Goal: Information Seeking & Learning: Learn about a topic

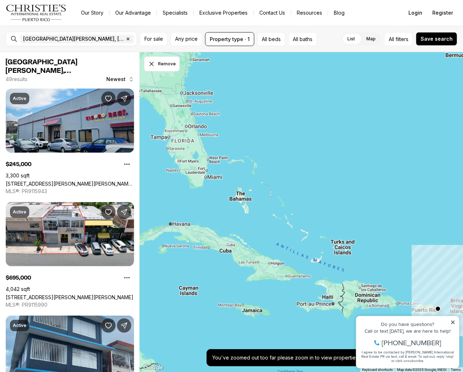
click at [192, 250] on div at bounding box center [301, 212] width 323 height 320
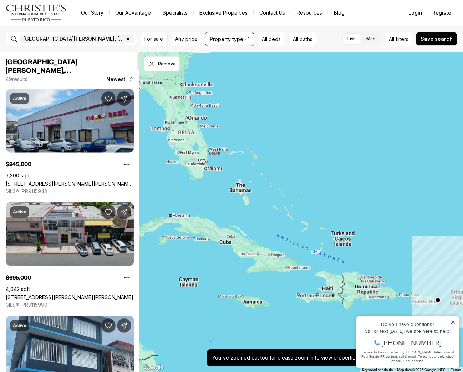
click at [57, 294] on link "[STREET_ADDRESS][PERSON_NAME][PERSON_NAME]" at bounding box center [70, 297] width 128 height 6
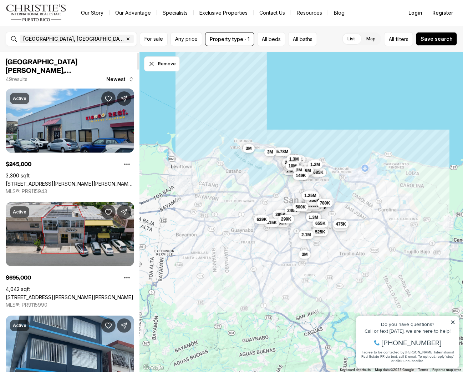
click at [105, 300] on link "1400 AMERICO MIRANDA AVE, SAN JUAN PR, 00926" at bounding box center [70, 297] width 128 height 6
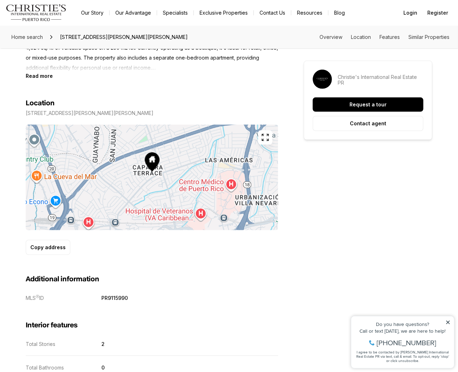
scroll to position [29, 0]
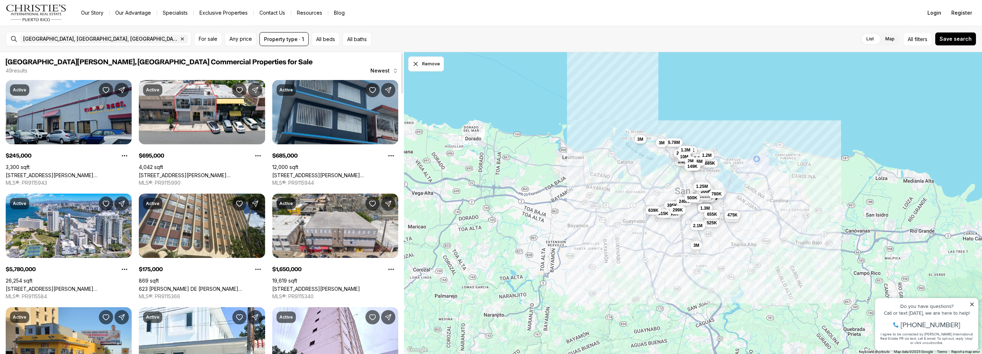
drag, startPoint x: 177, startPoint y: 269, endPoint x: 346, endPoint y: 156, distance: 203.5
click at [346, 172] on link "[STREET_ADDRESS][PERSON_NAME][PERSON_NAME]" at bounding box center [335, 175] width 126 height 6
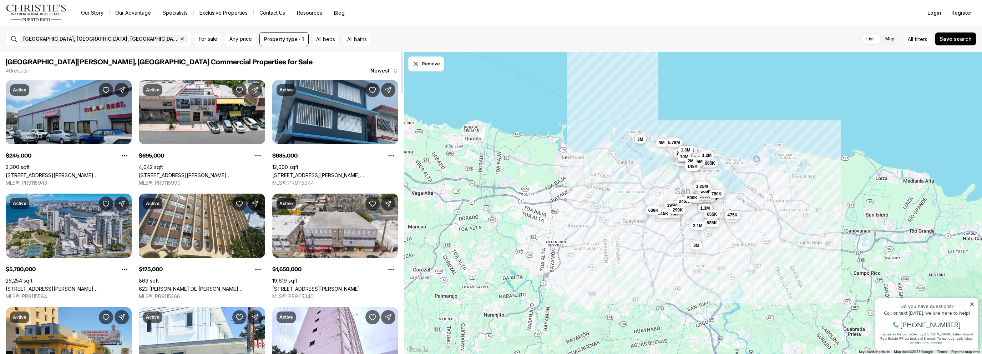
click at [74, 285] on link "[STREET_ADDRESS][PERSON_NAME][PERSON_NAME][PERSON_NAME]" at bounding box center [69, 288] width 126 height 6
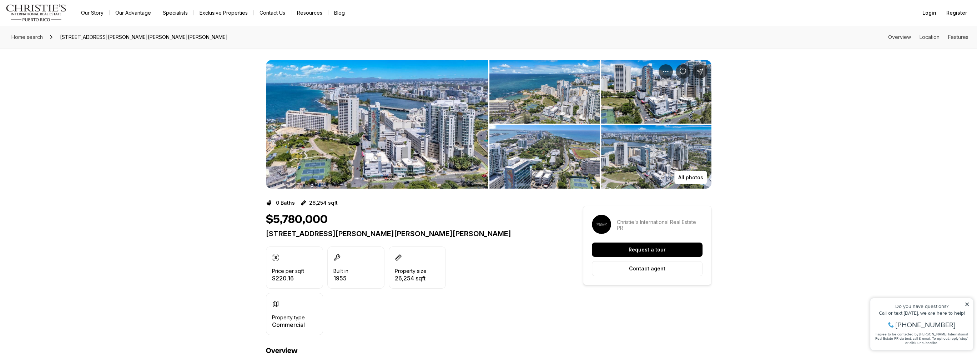
click at [380, 171] on img "View image gallery" at bounding box center [377, 124] width 222 height 128
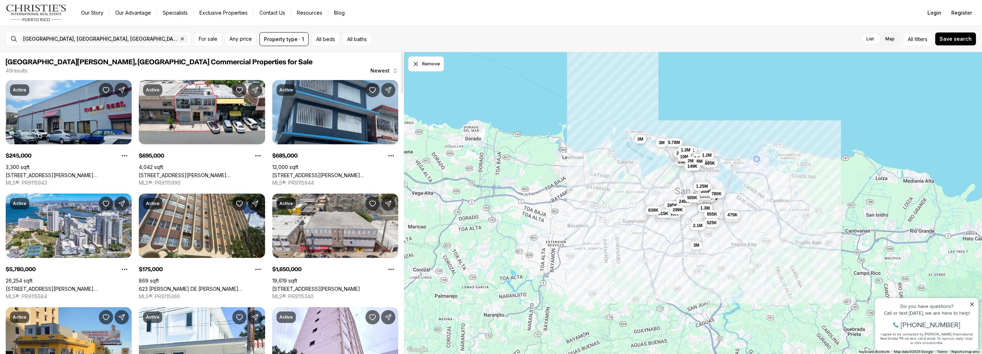
click at [311, 68] on div "49 results Newest" at bounding box center [202, 70] width 393 height 7
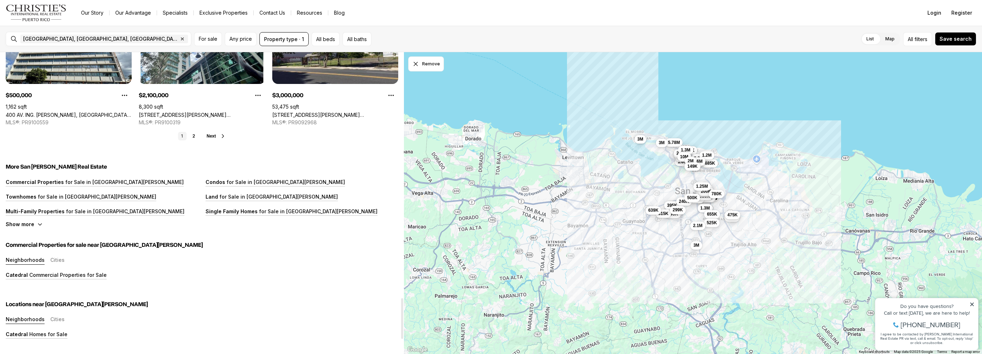
scroll to position [1841, 0]
